Goal: Task Accomplishment & Management: Use online tool/utility

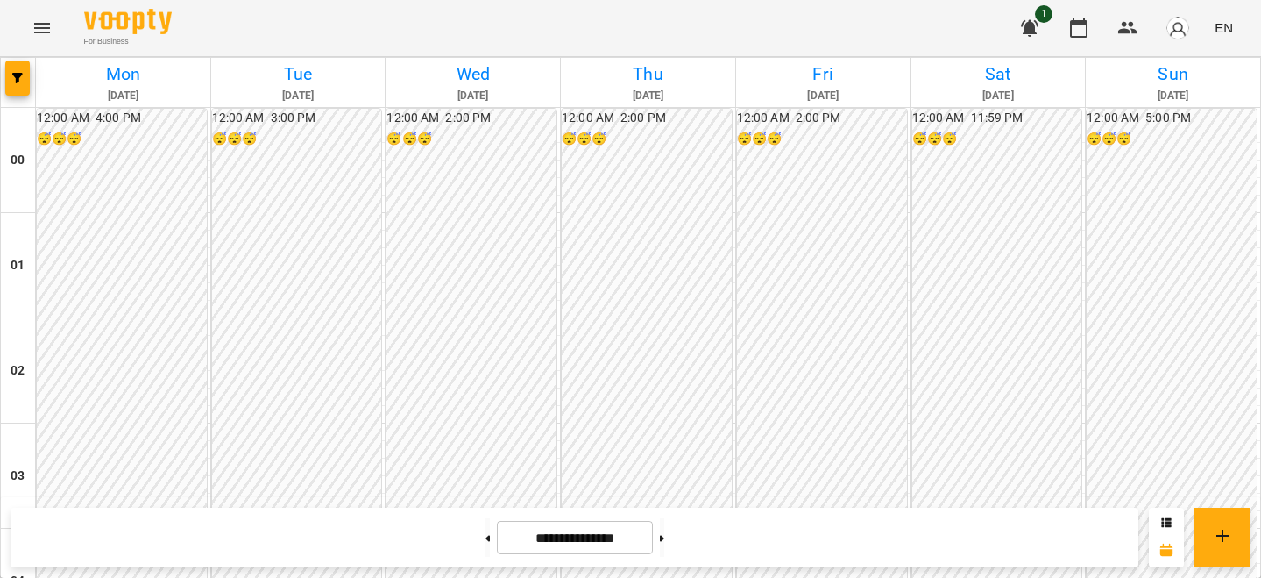
scroll to position [1565, 0]
click at [664, 519] on button at bounding box center [662, 537] width 4 height 39
type input "**********"
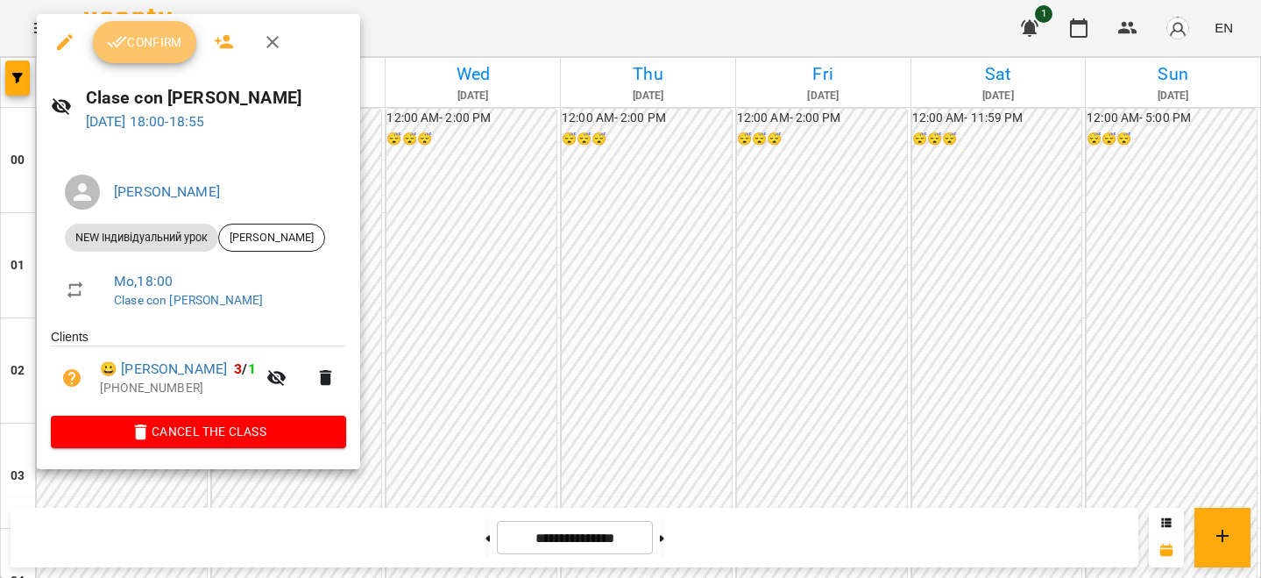
click at [186, 46] on button "Confirm" at bounding box center [144, 42] width 103 height 42
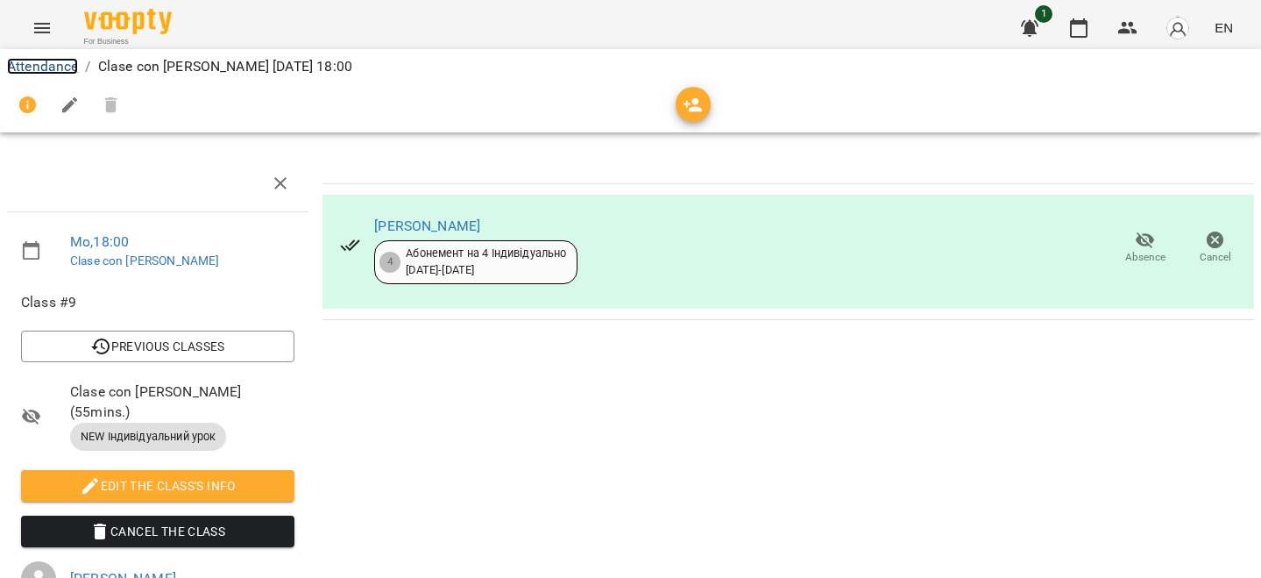
click at [57, 71] on link "Attendance" at bounding box center [42, 66] width 71 height 17
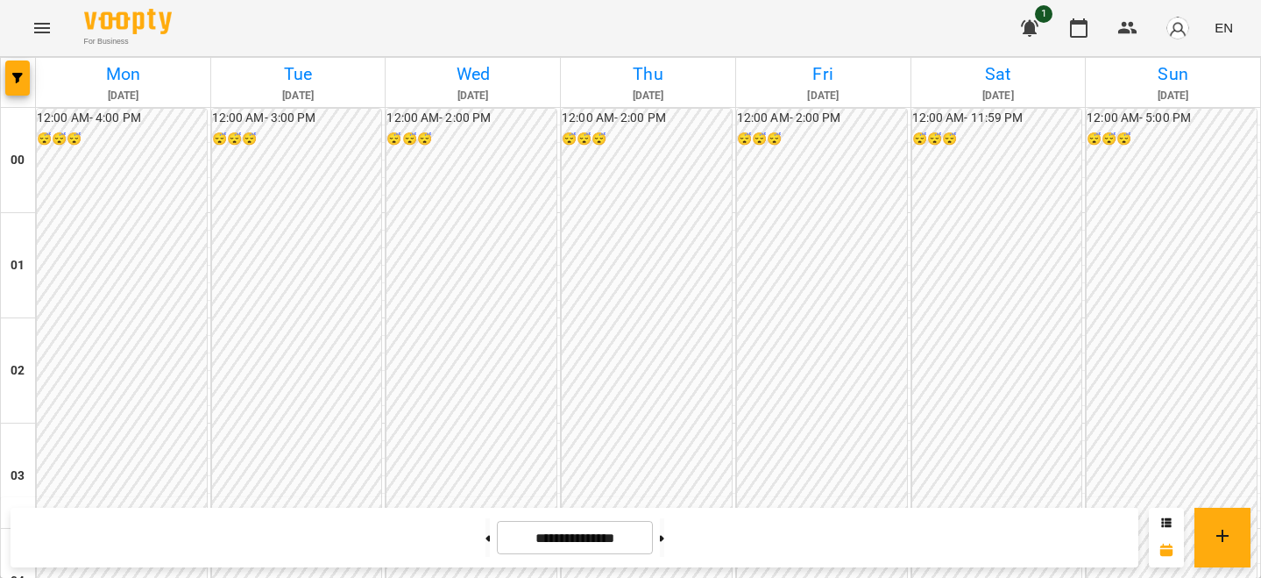
scroll to position [2002, 0]
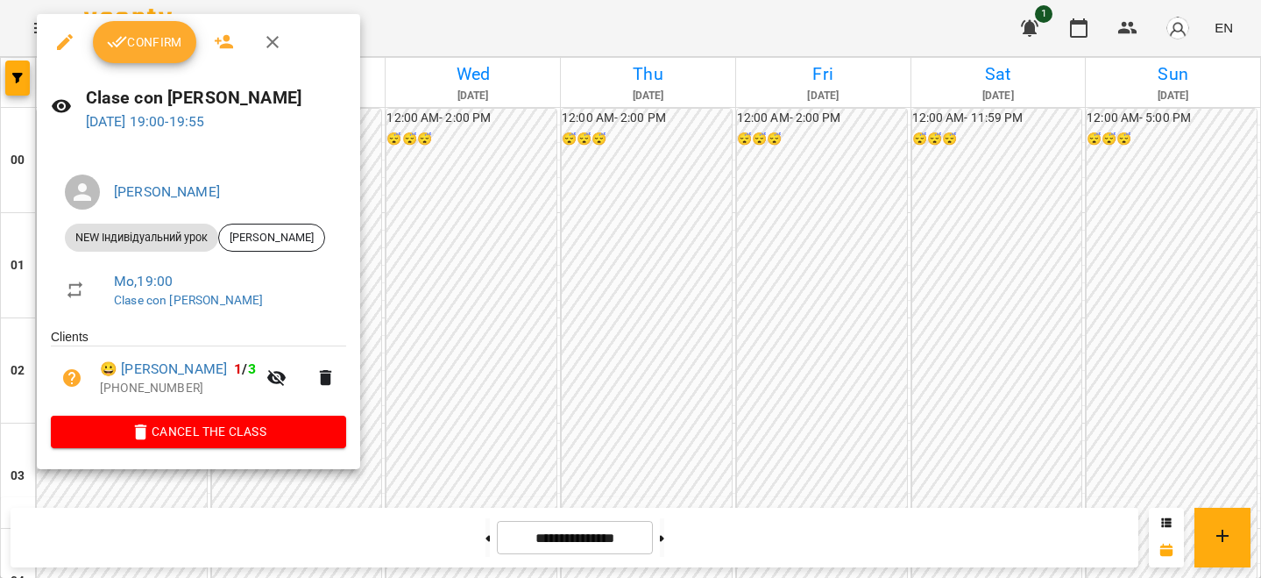
click at [166, 42] on span "Confirm" at bounding box center [144, 42] width 75 height 21
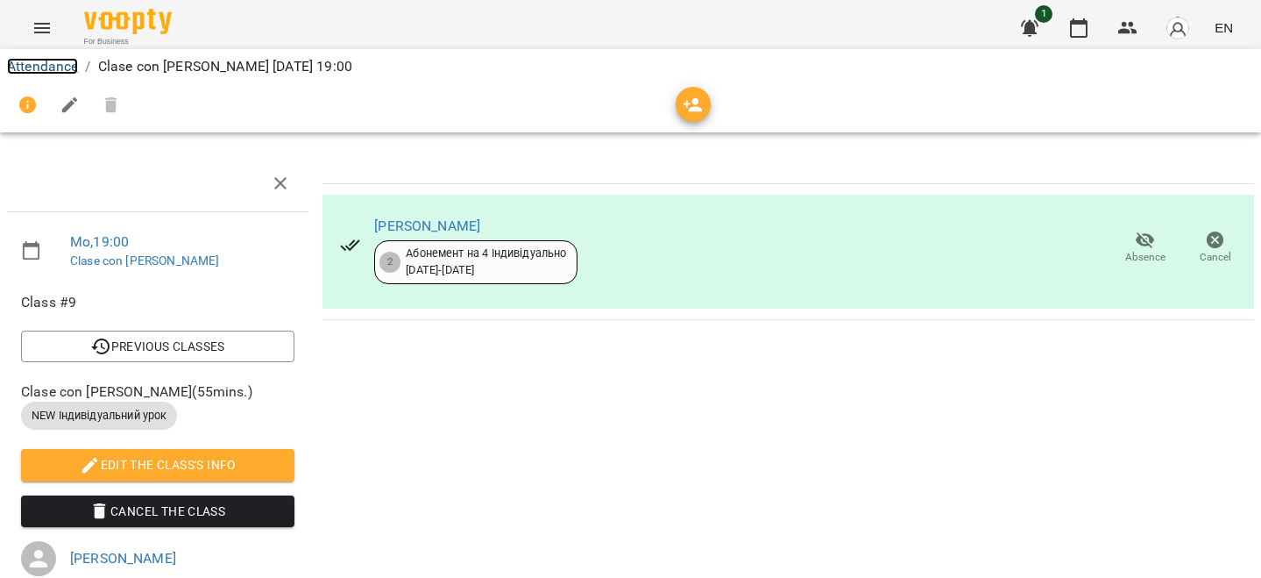
click at [53, 69] on link "Attendance" at bounding box center [42, 66] width 71 height 17
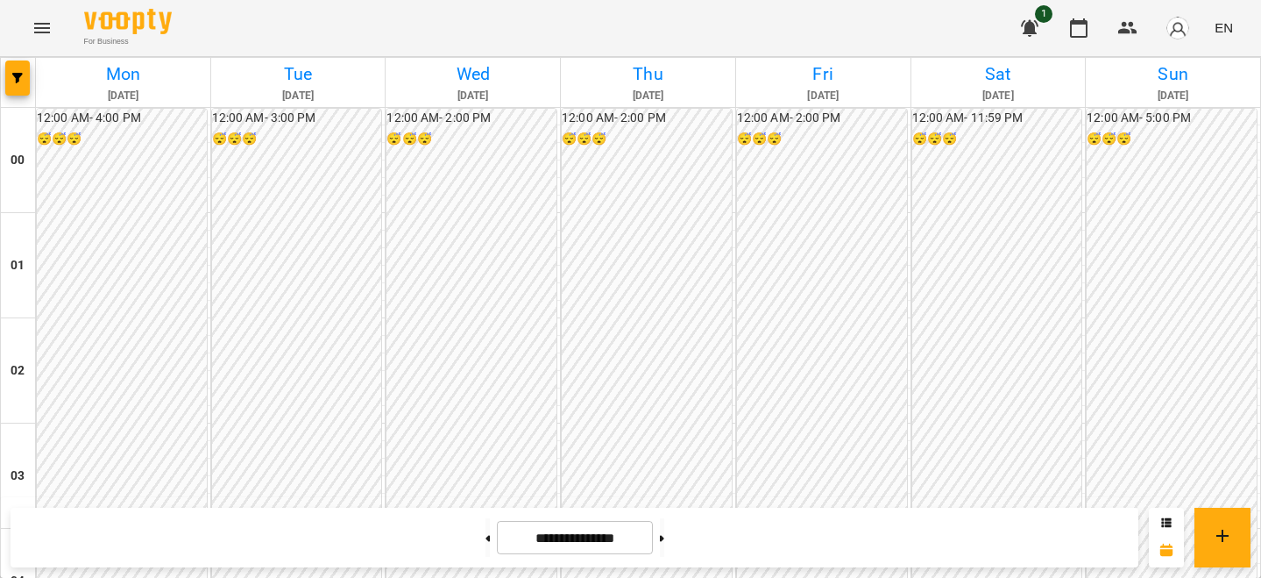
scroll to position [1312, 0]
click at [1181, 35] on img "button" at bounding box center [1178, 28] width 25 height 25
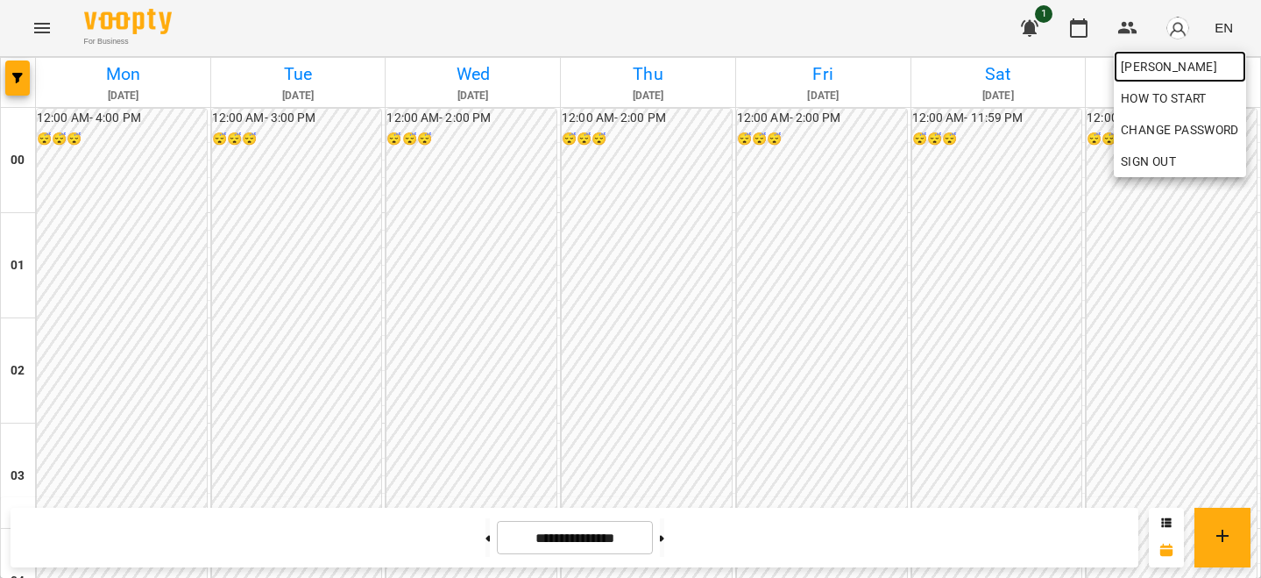
click at [1181, 56] on span "[PERSON_NAME]" at bounding box center [1180, 66] width 118 height 21
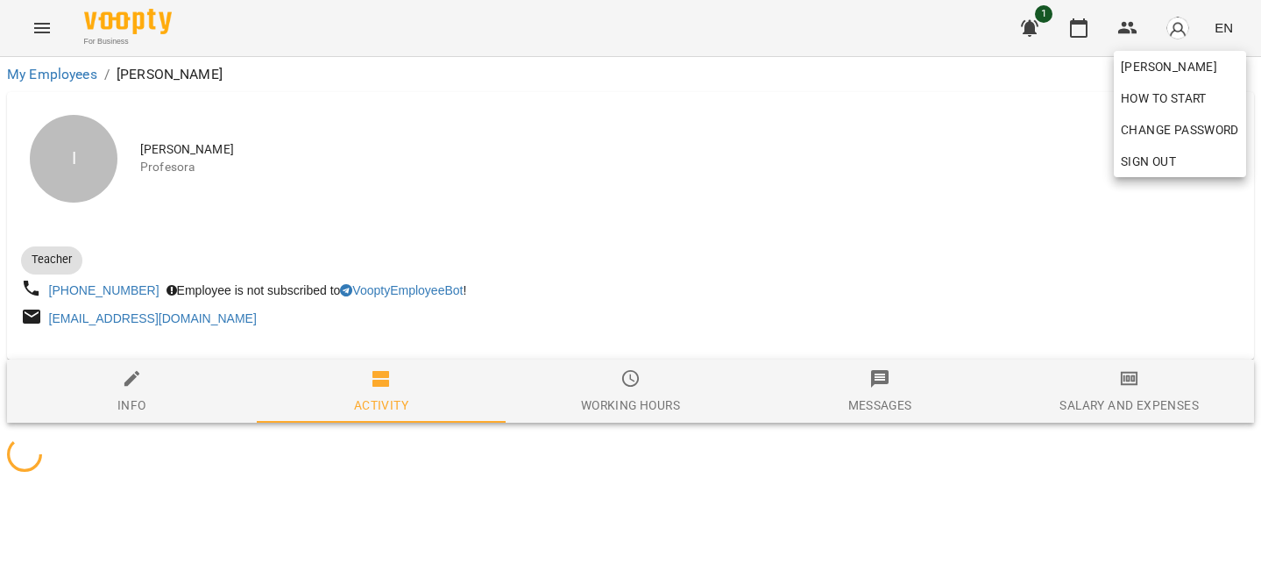
click at [1020, 144] on div at bounding box center [630, 289] width 1261 height 578
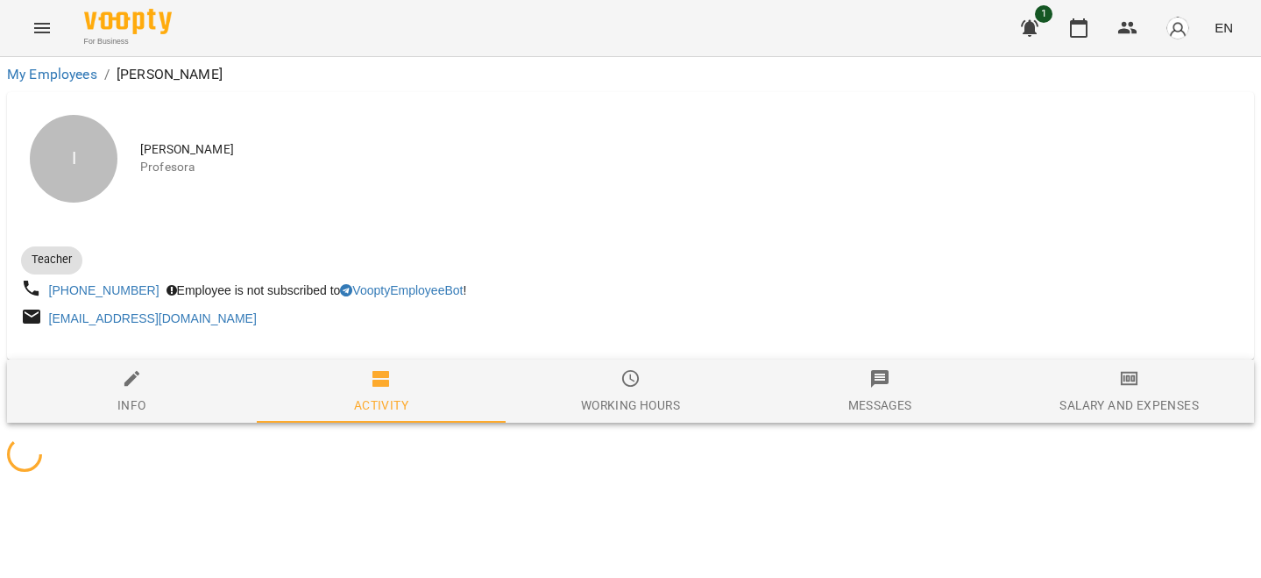
click at [1122, 365] on button "Salary and Expenses" at bounding box center [1130, 390] width 250 height 63
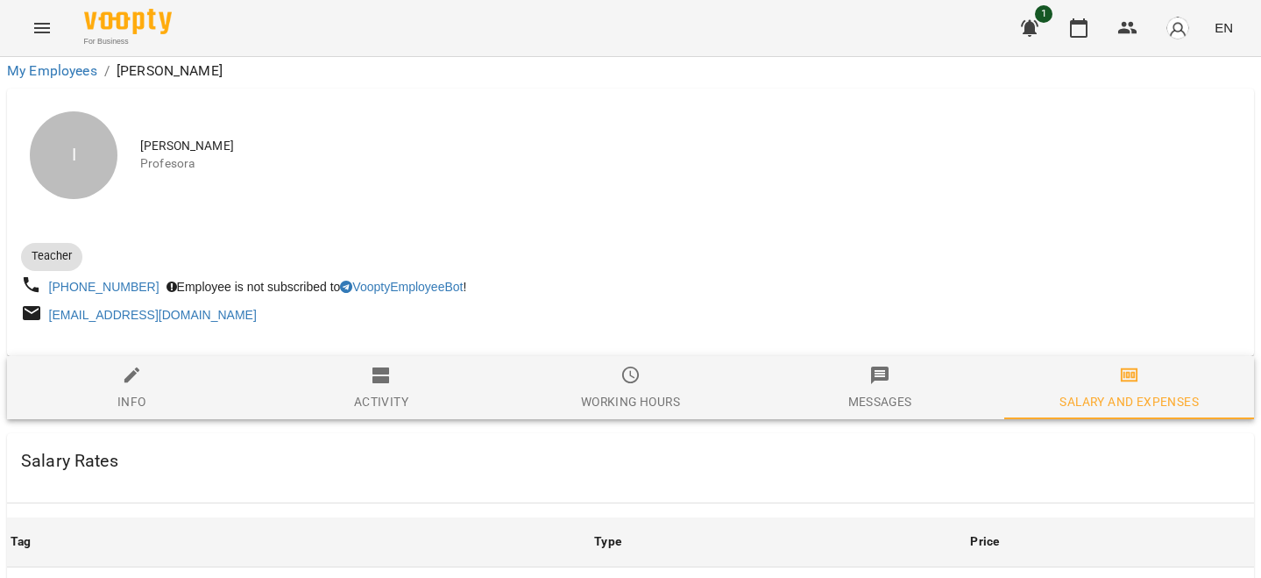
scroll to position [718, 0]
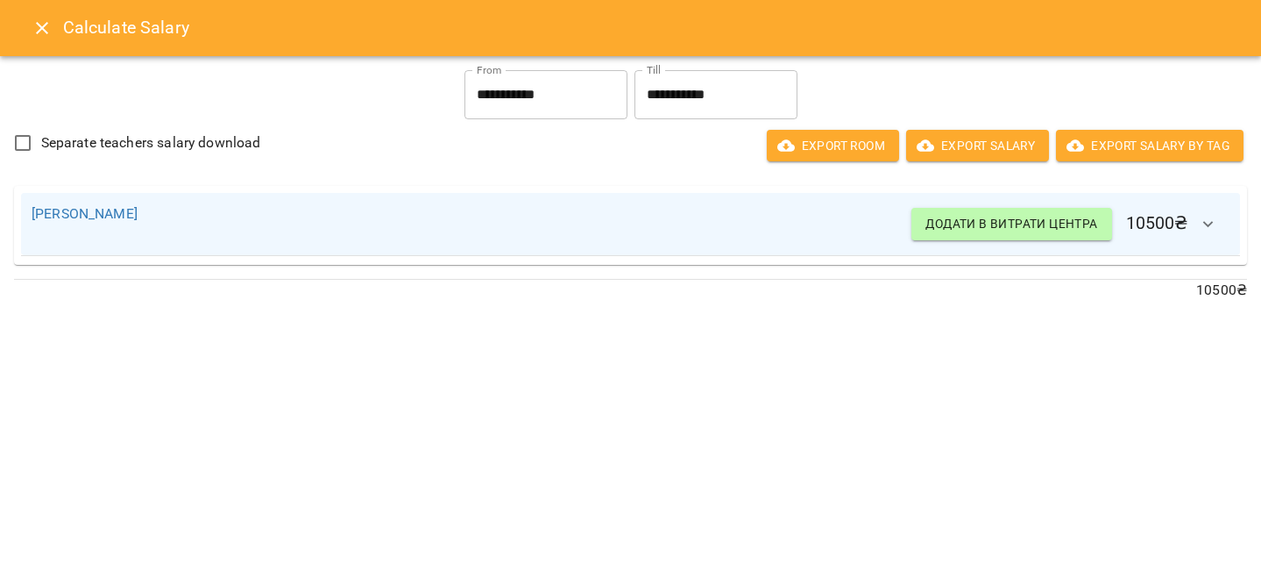
click at [40, 25] on icon "Close" at bounding box center [42, 28] width 21 height 21
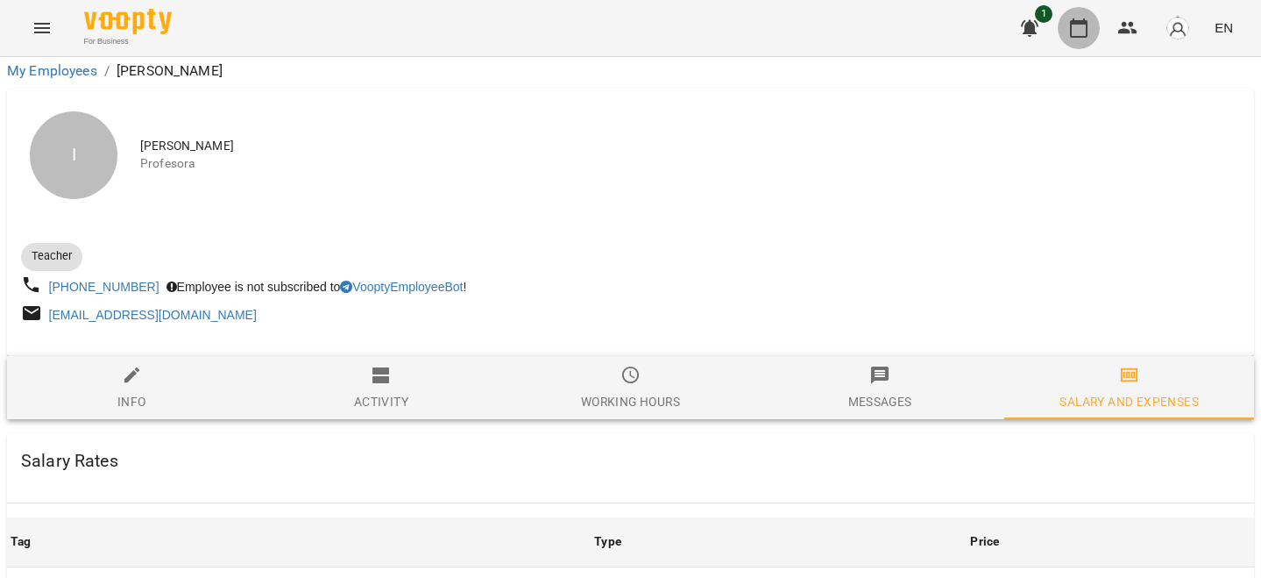
click at [1089, 16] on button "button" at bounding box center [1079, 28] width 42 height 42
